Goal: Information Seeking & Learning: Learn about a topic

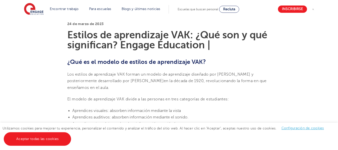
scroll to position [125, 0]
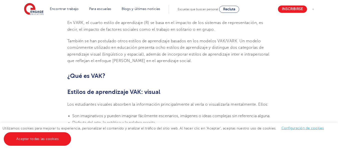
scroll to position [300, 0]
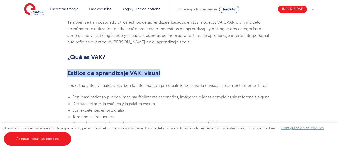
drag, startPoint x: 68, startPoint y: 72, endPoint x: 168, endPoint y: 72, distance: 99.8
click at [168, 72] on h2 "Estilos de aprendizaje VAK: visual" at bounding box center [168, 73] width 203 height 9
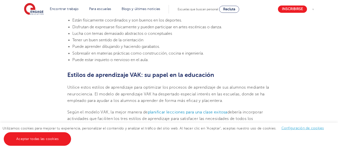
scroll to position [525, 0]
